Goal: Find specific page/section: Find specific page/section

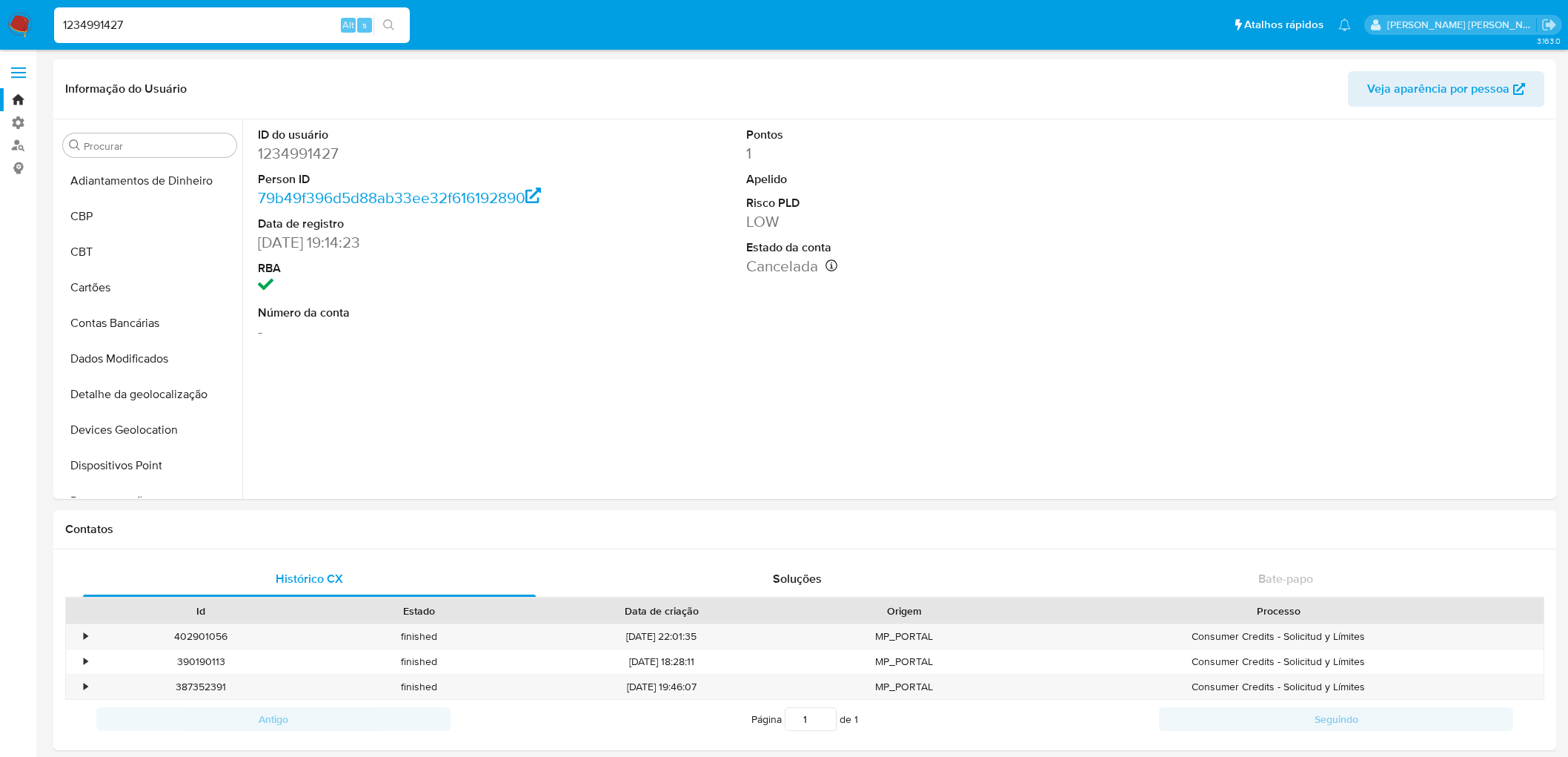
select select "10"
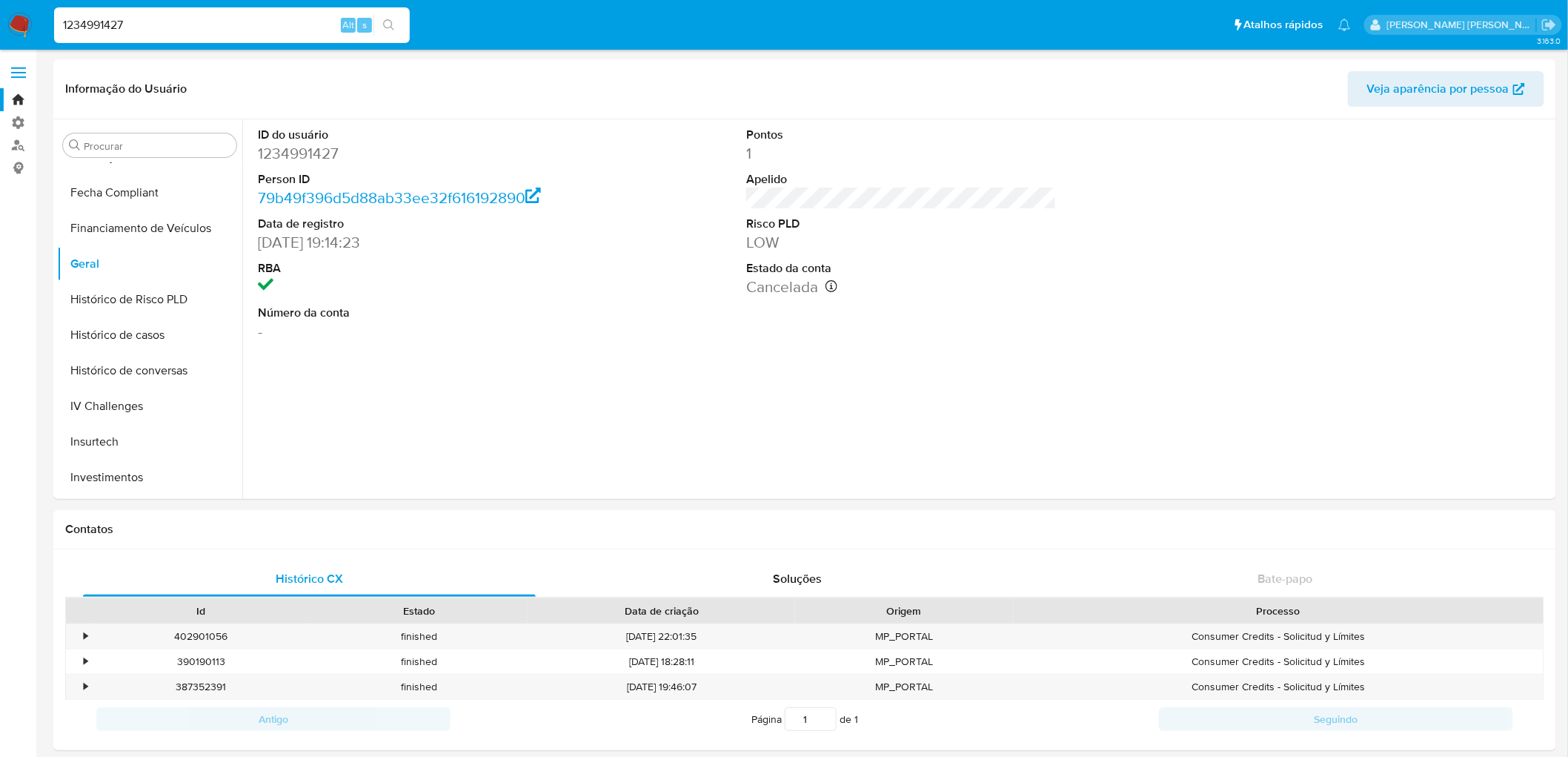
click at [181, 30] on input "1234991427" at bounding box center [231, 26] width 355 height 19
paste input "244179833"
type input "2441798337"
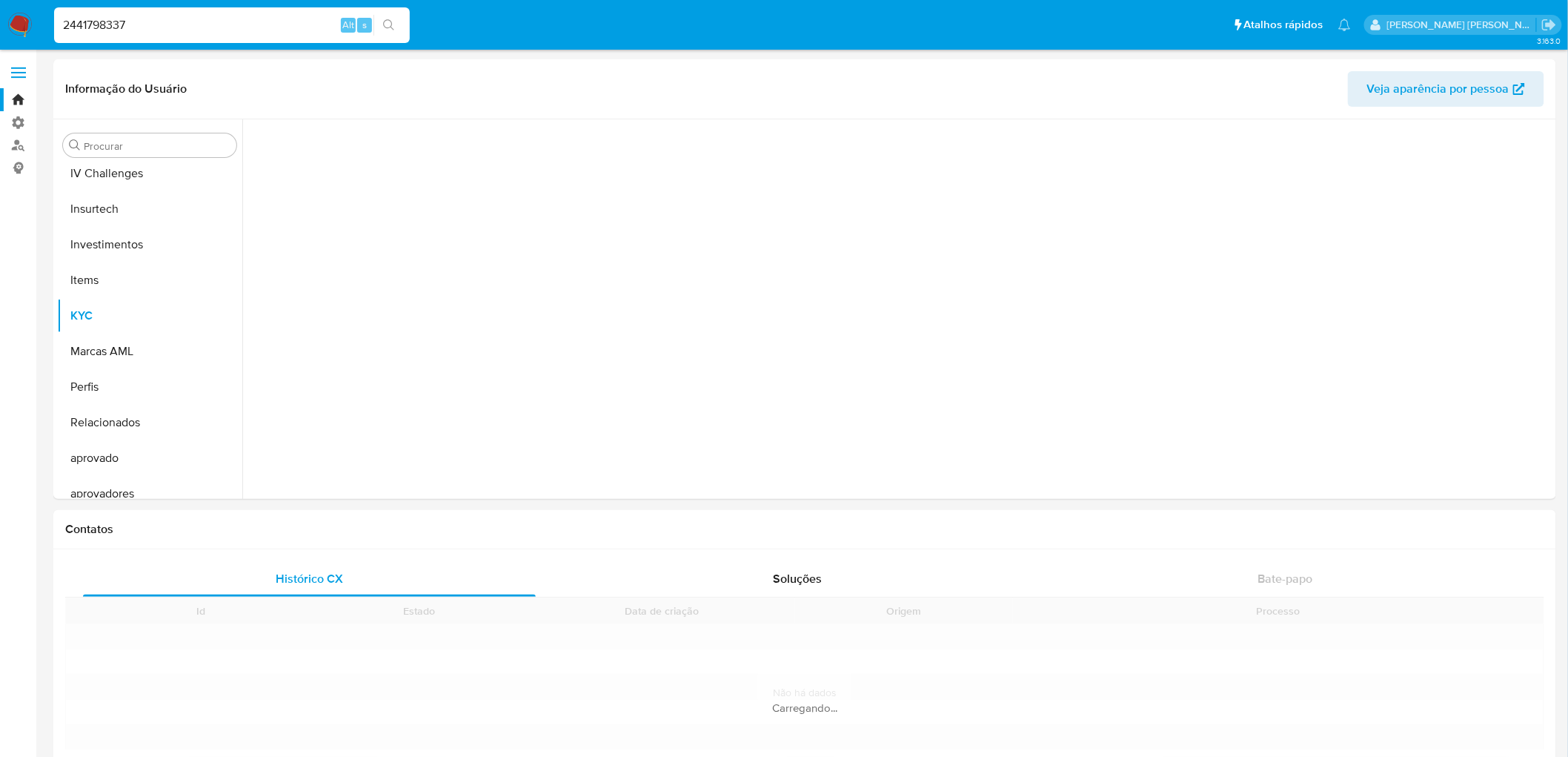
scroll to position [661, 0]
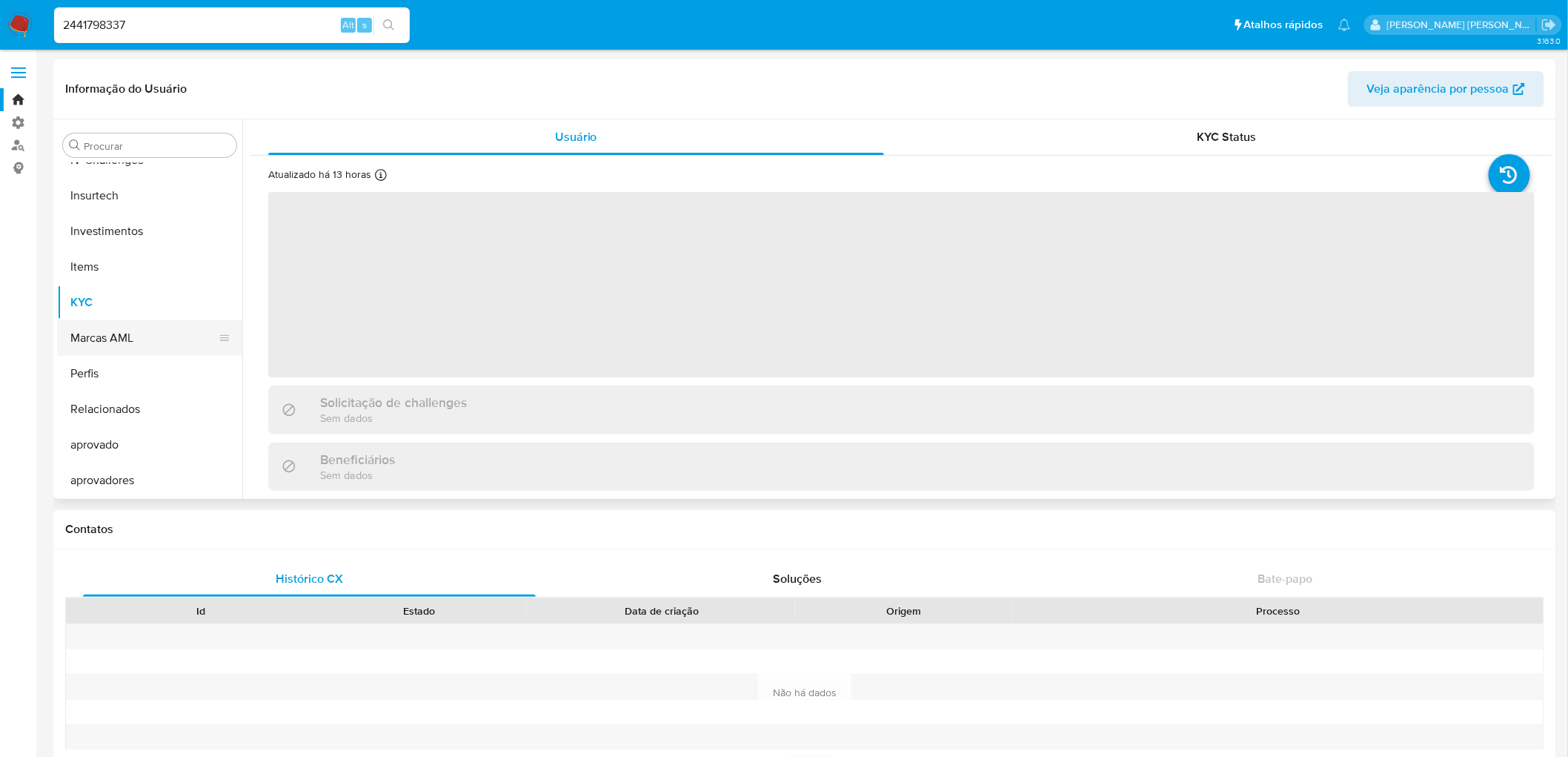
select select "10"
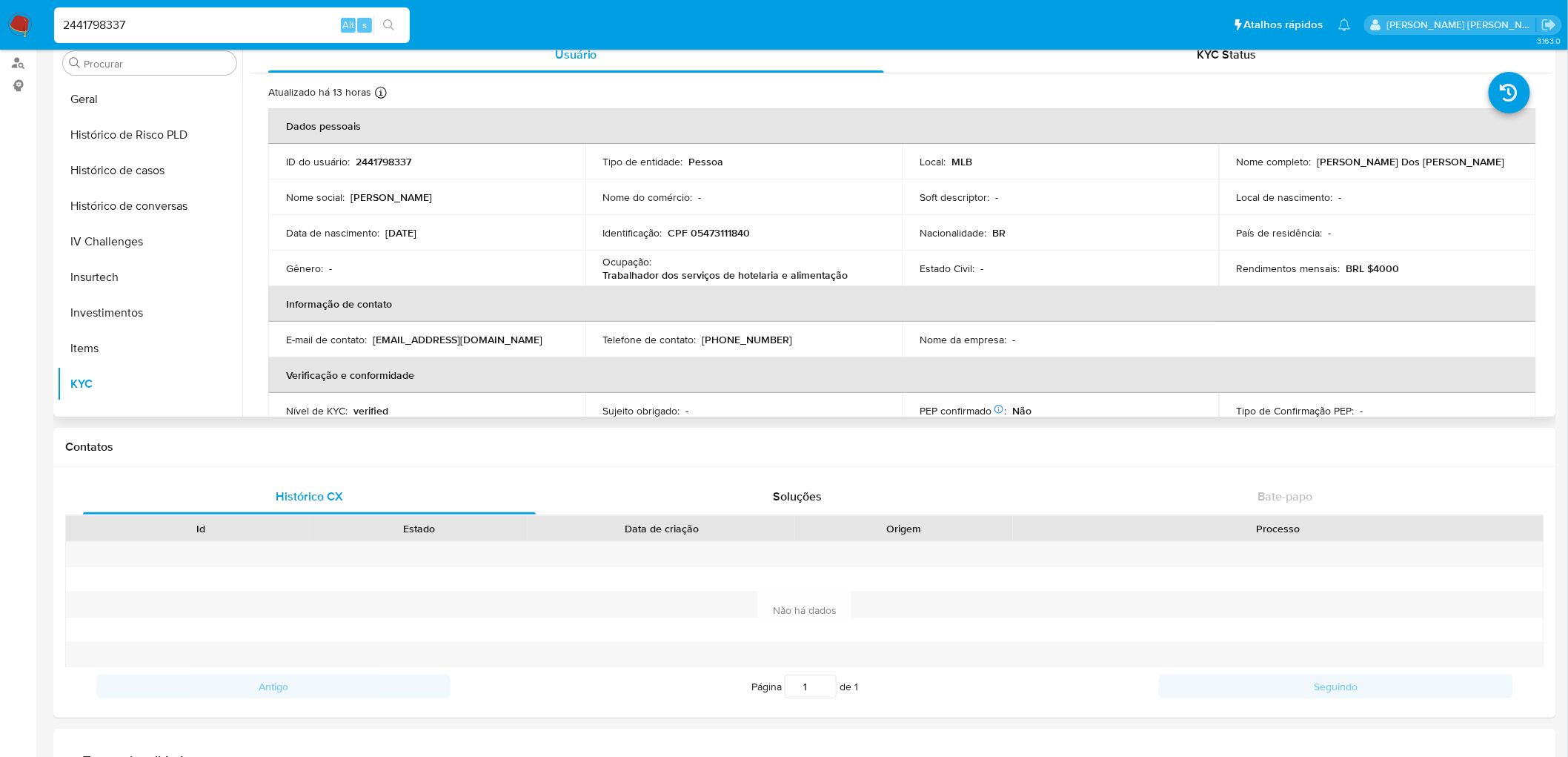
scroll to position [415, 0]
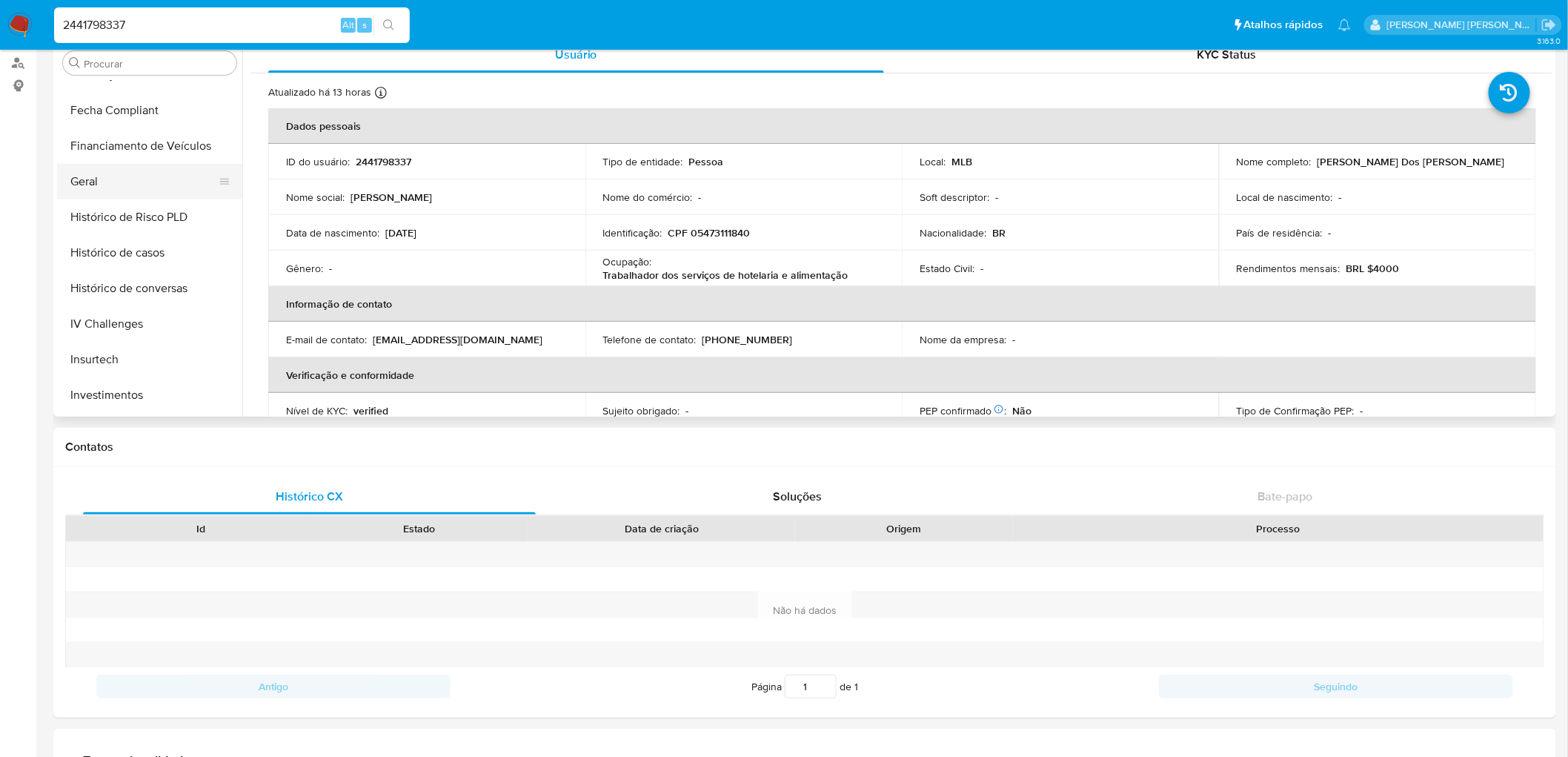
click at [99, 181] on button "Geral" at bounding box center [143, 181] width 173 height 35
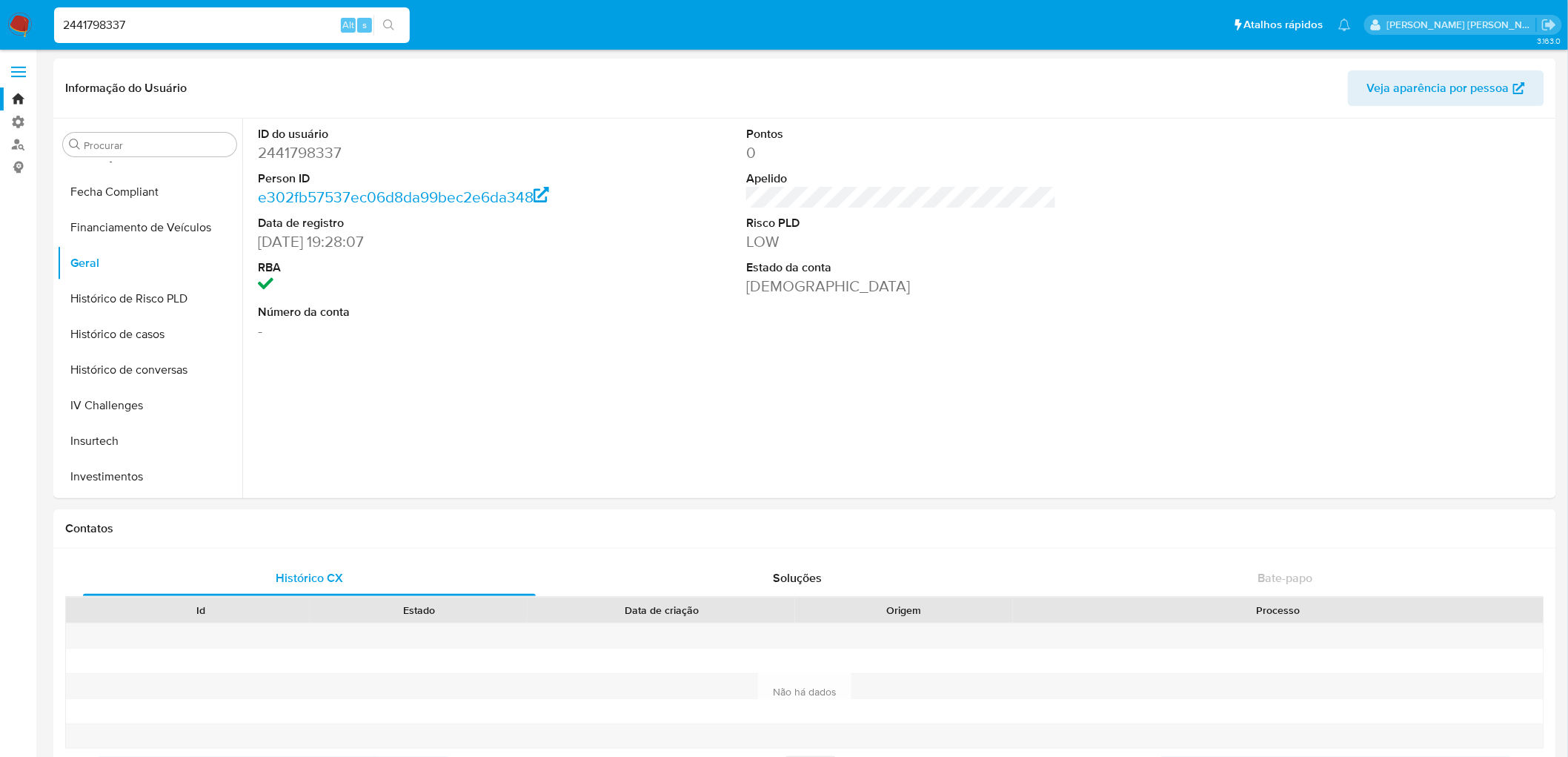
scroll to position [0, 0]
click at [256, 26] on input "2441798337" at bounding box center [231, 26] width 355 height 19
paste input "85093551"
type input "285093551"
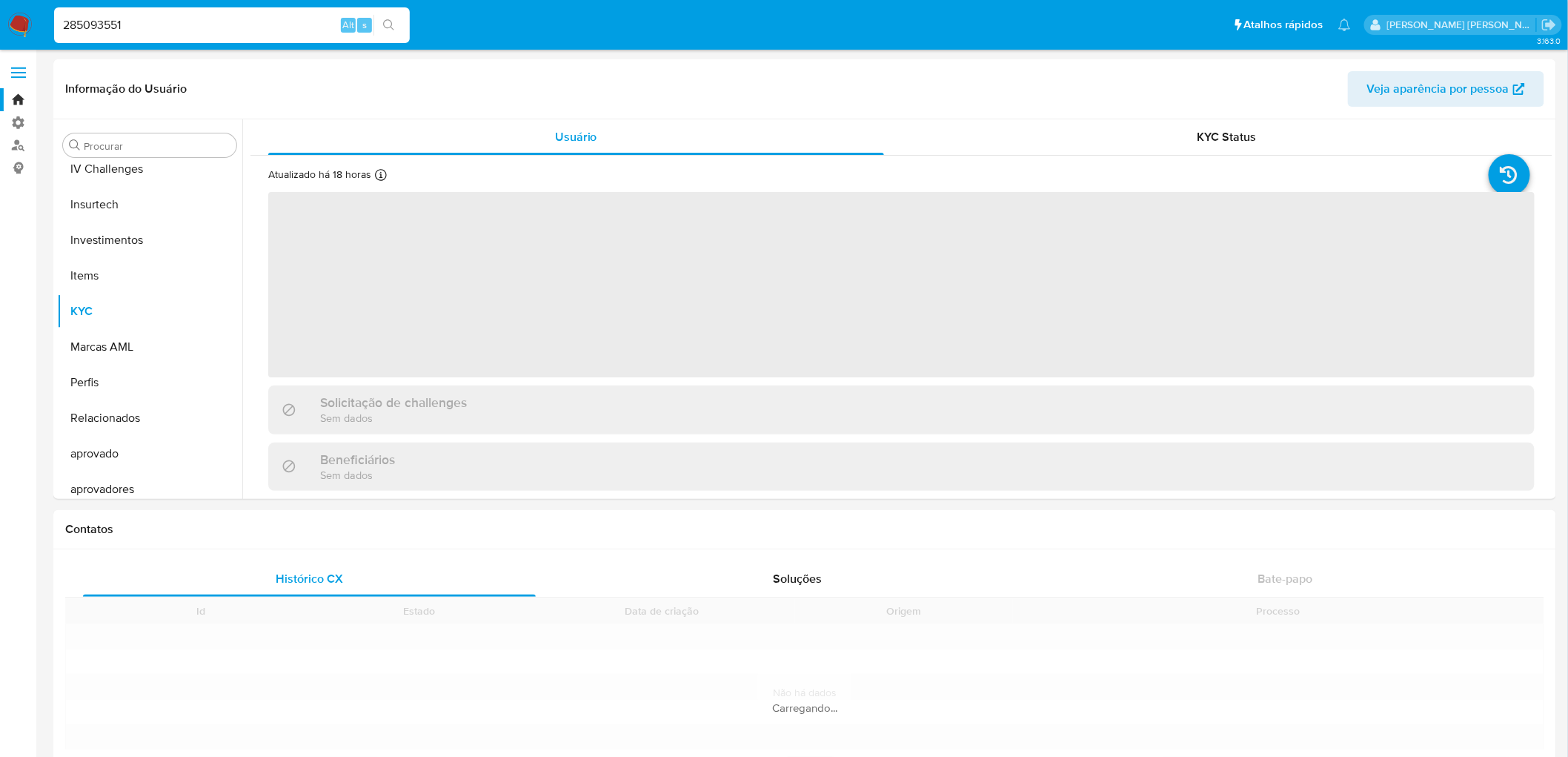
scroll to position [661, 0]
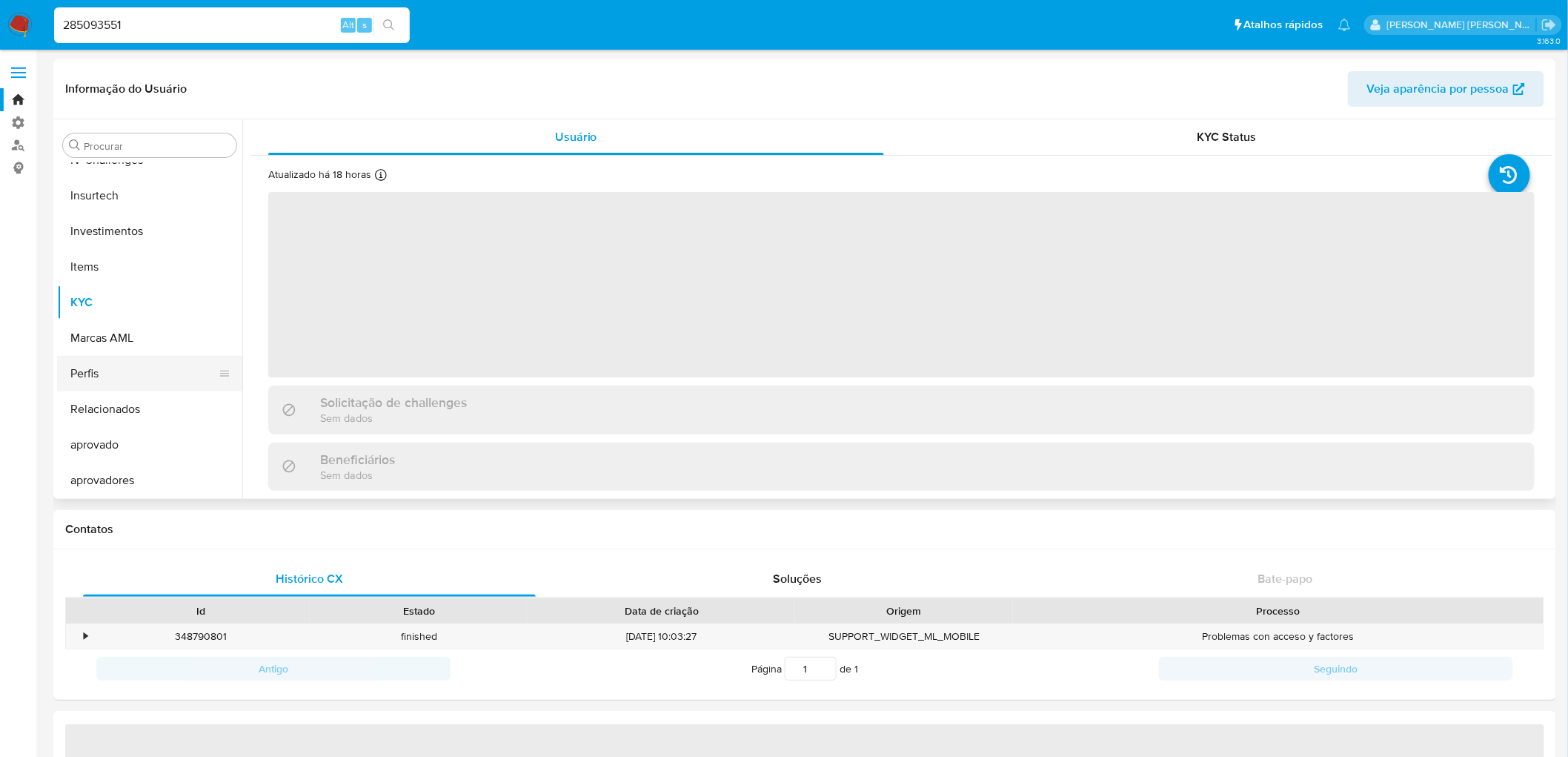
select select "10"
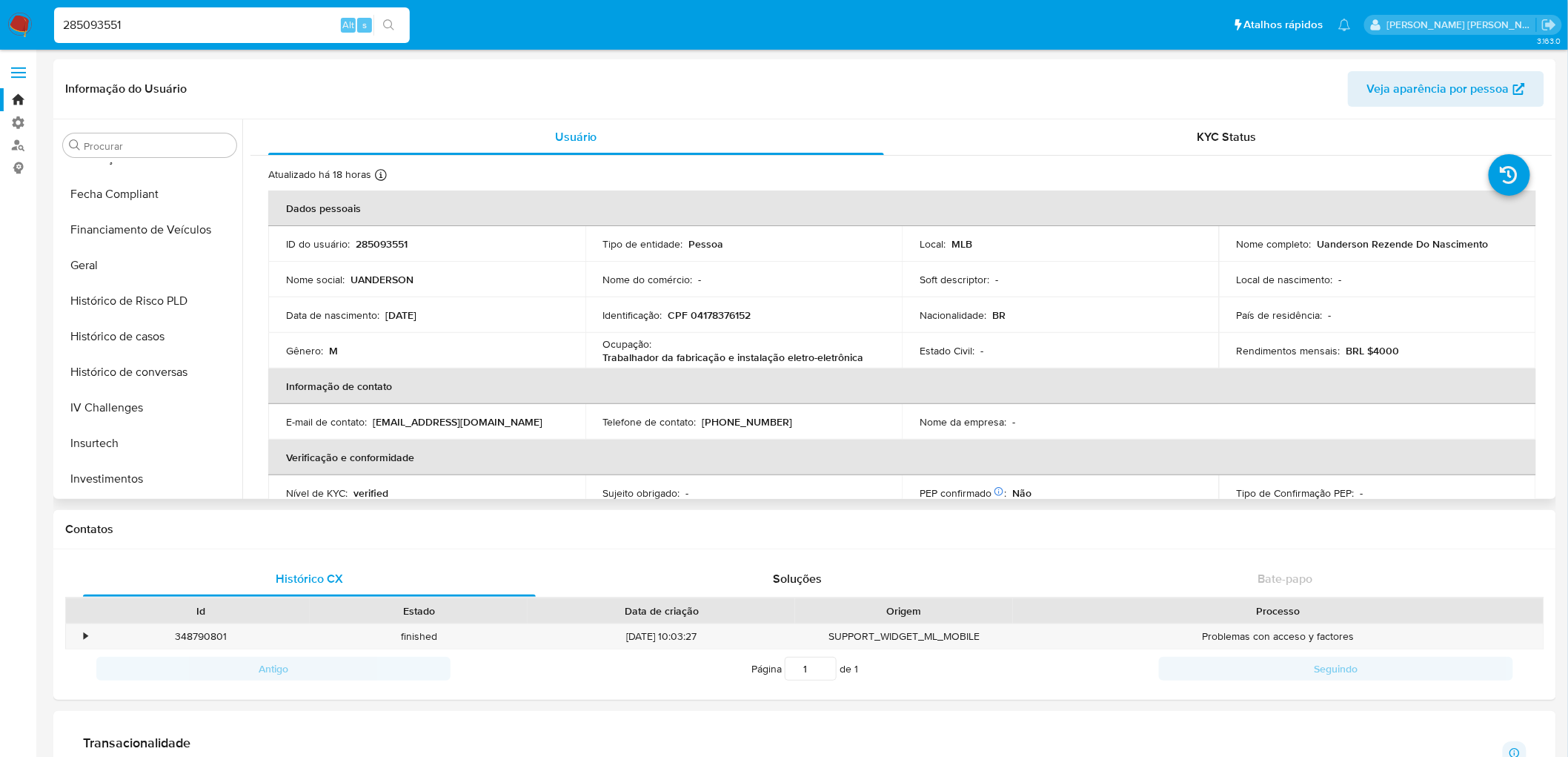
scroll to position [332, 0]
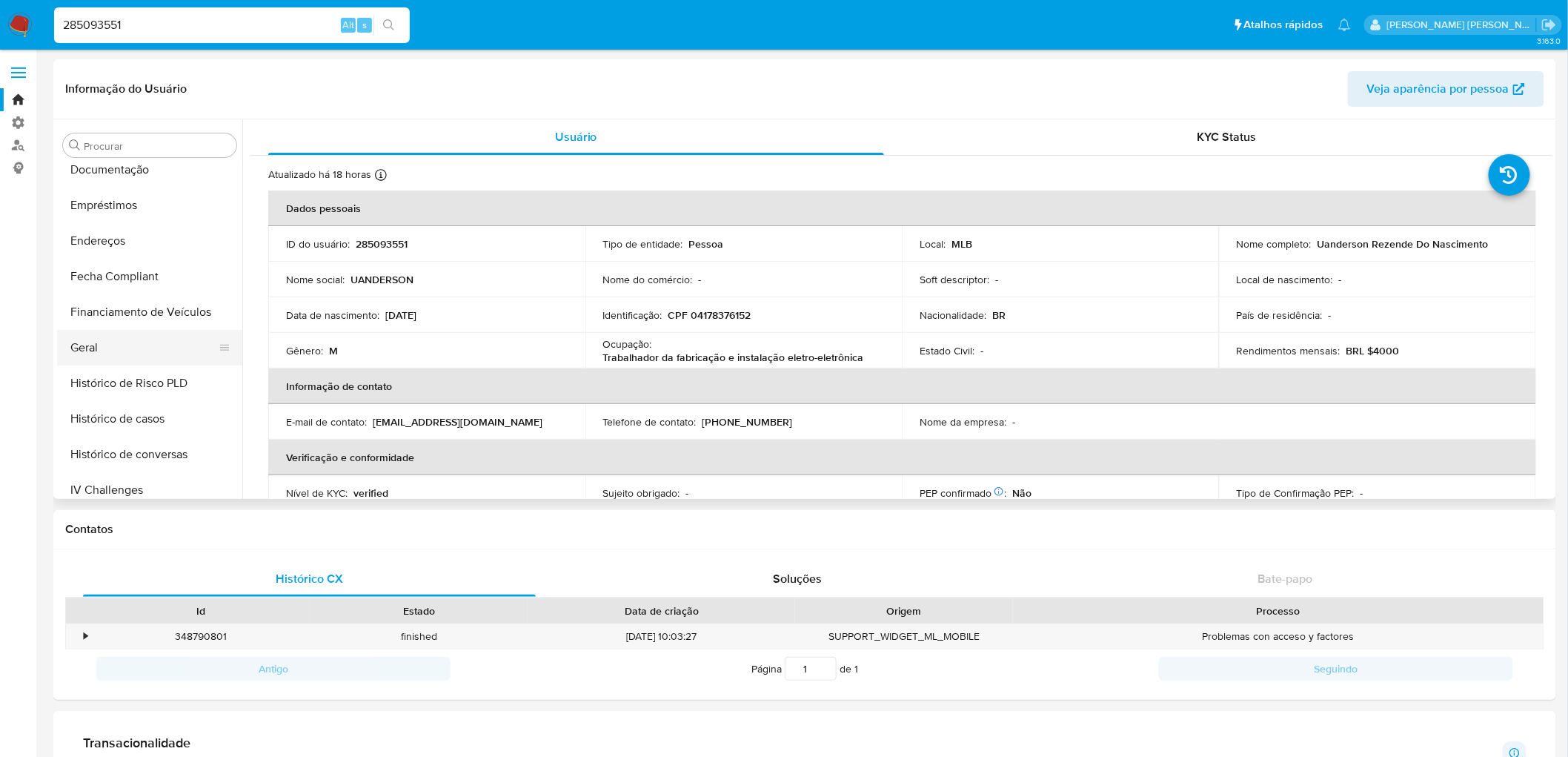
click at [129, 350] on button "Geral" at bounding box center [143, 348] width 173 height 35
